Goal: Find specific page/section: Find specific page/section

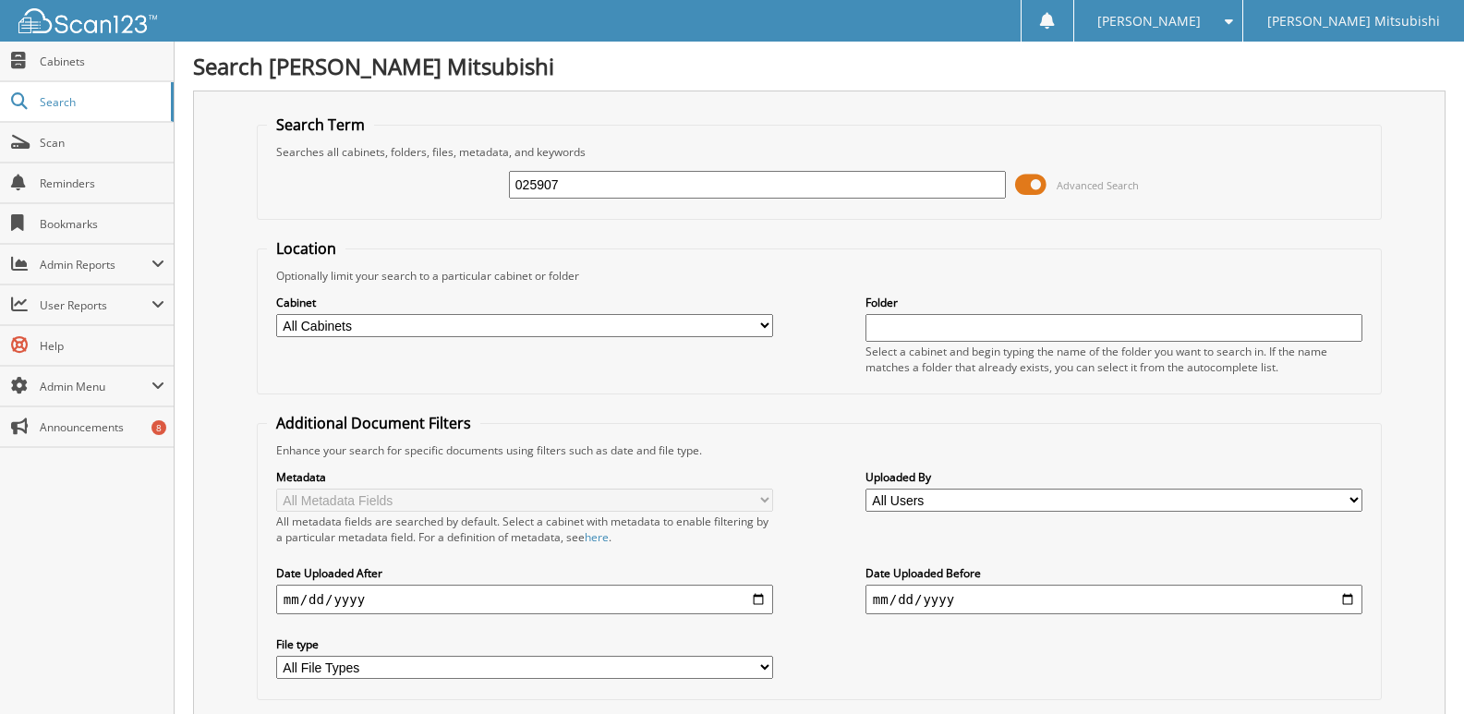
type input "025907"
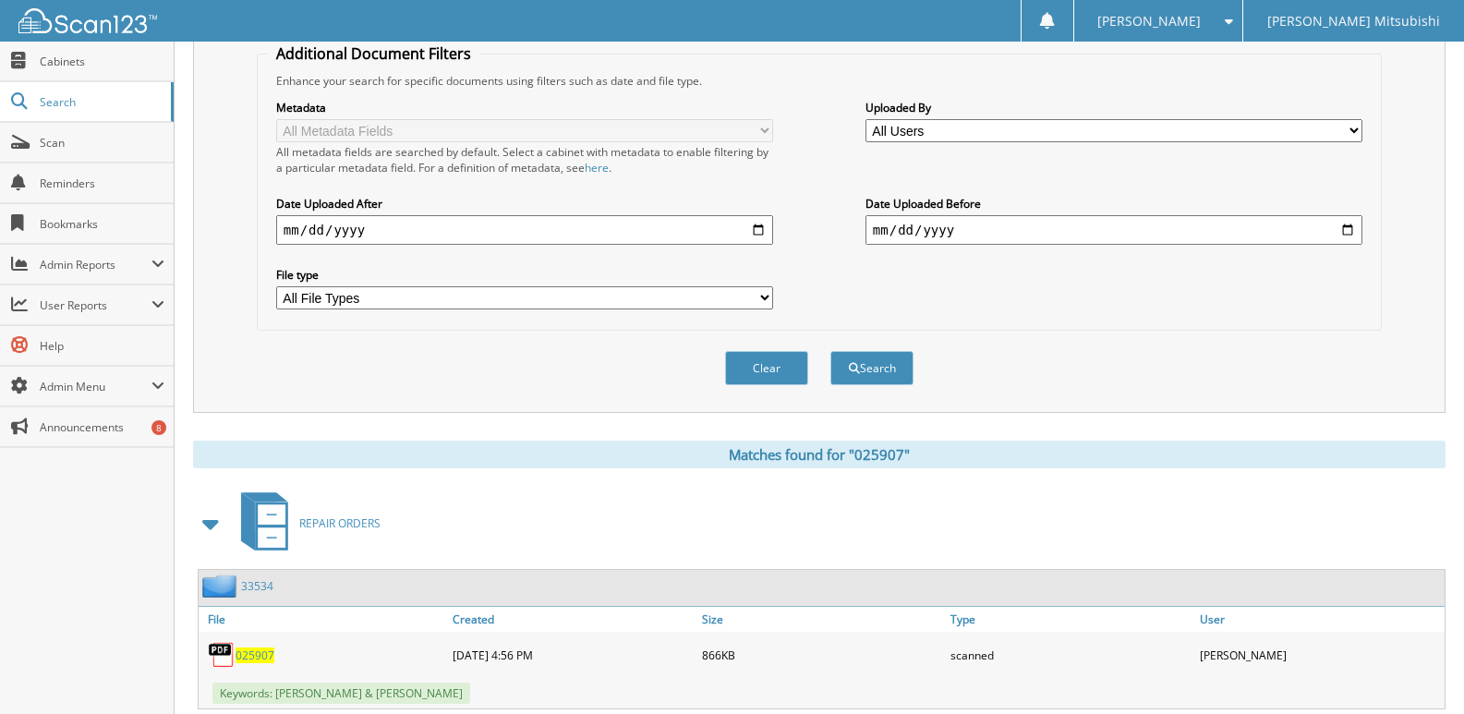
scroll to position [1072, 0]
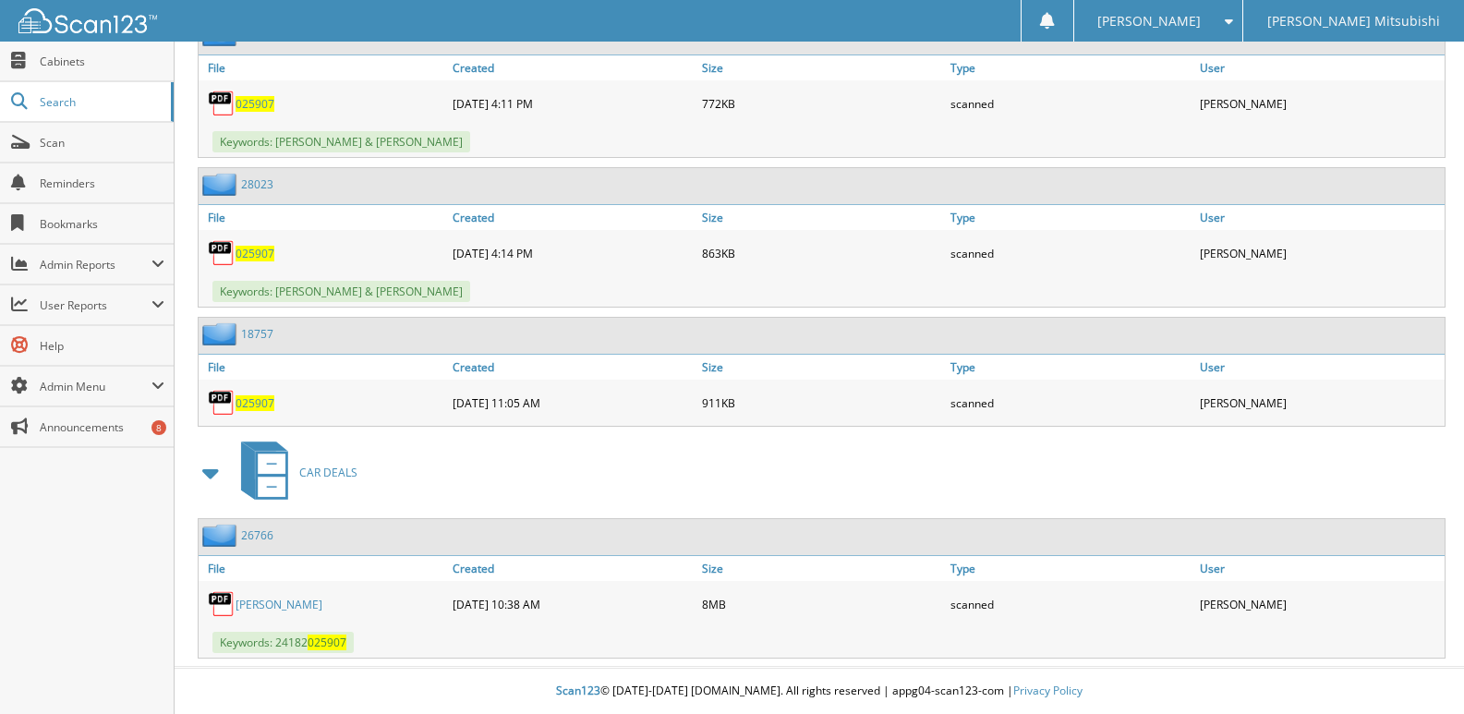
click at [285, 603] on link "[PERSON_NAME]" at bounding box center [279, 605] width 87 height 16
